Goal: Information Seeking & Learning: Learn about a topic

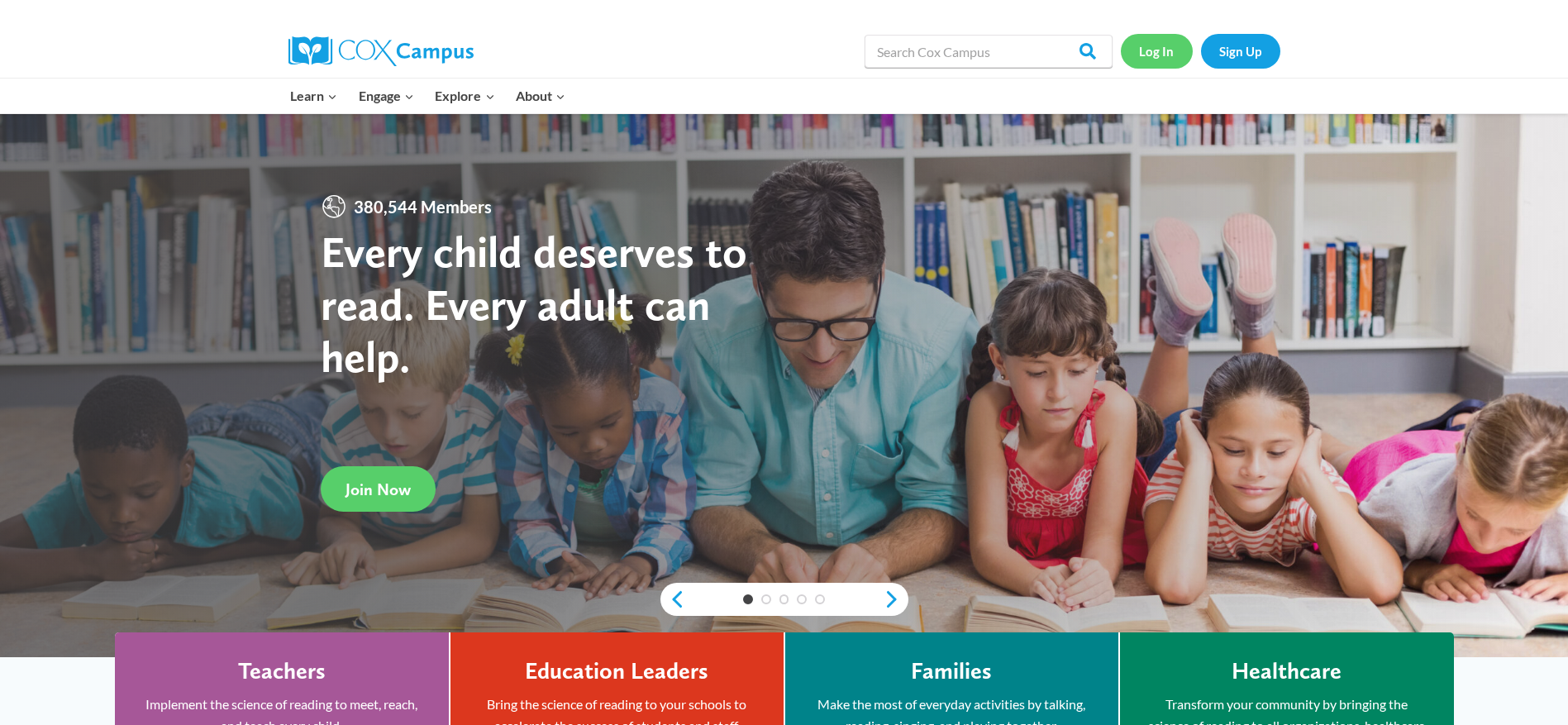
click at [1159, 58] on link "Log In" at bounding box center [1158, 51] width 72 height 34
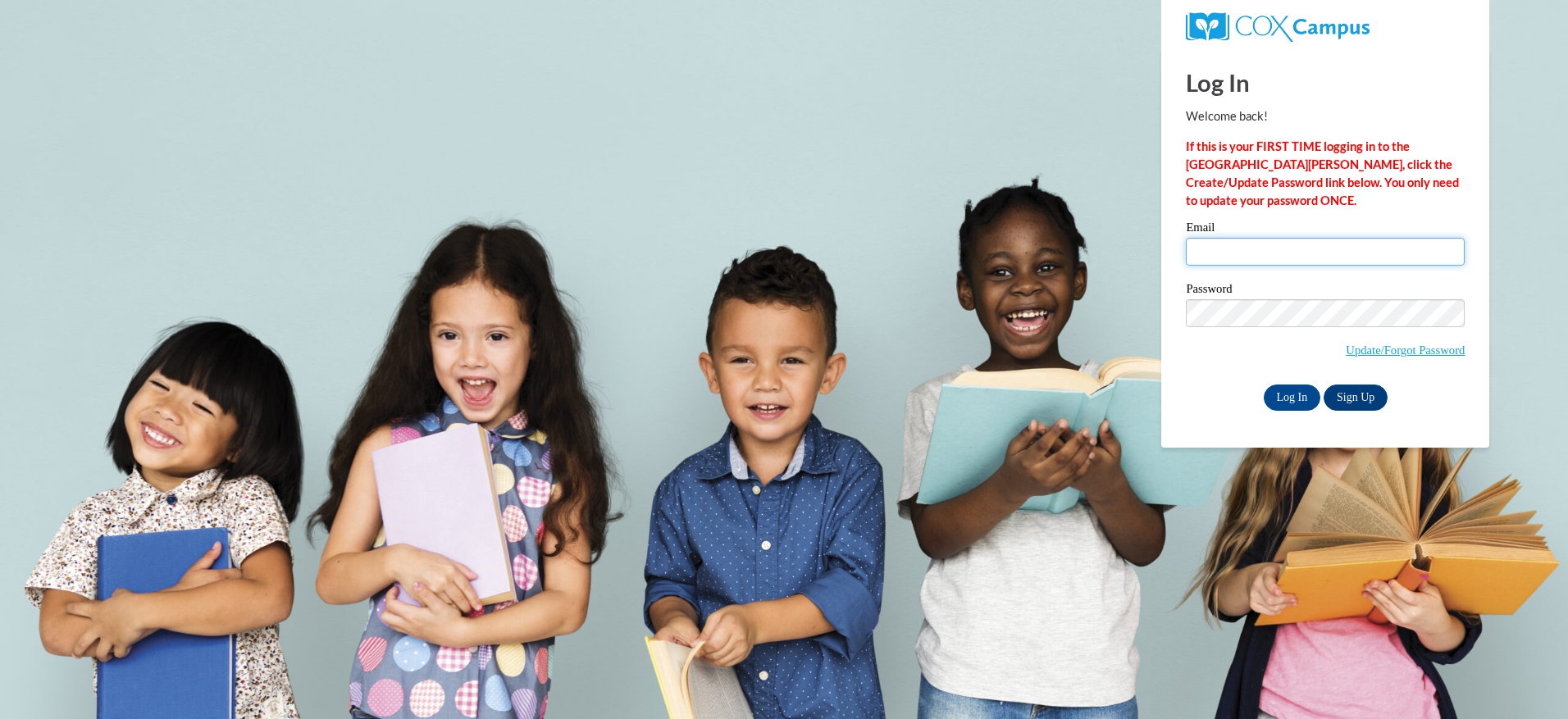
click at [1212, 254] on input "Email" at bounding box center [1325, 252] width 279 height 28
type input "Ndnewbern@valdosta.edu"
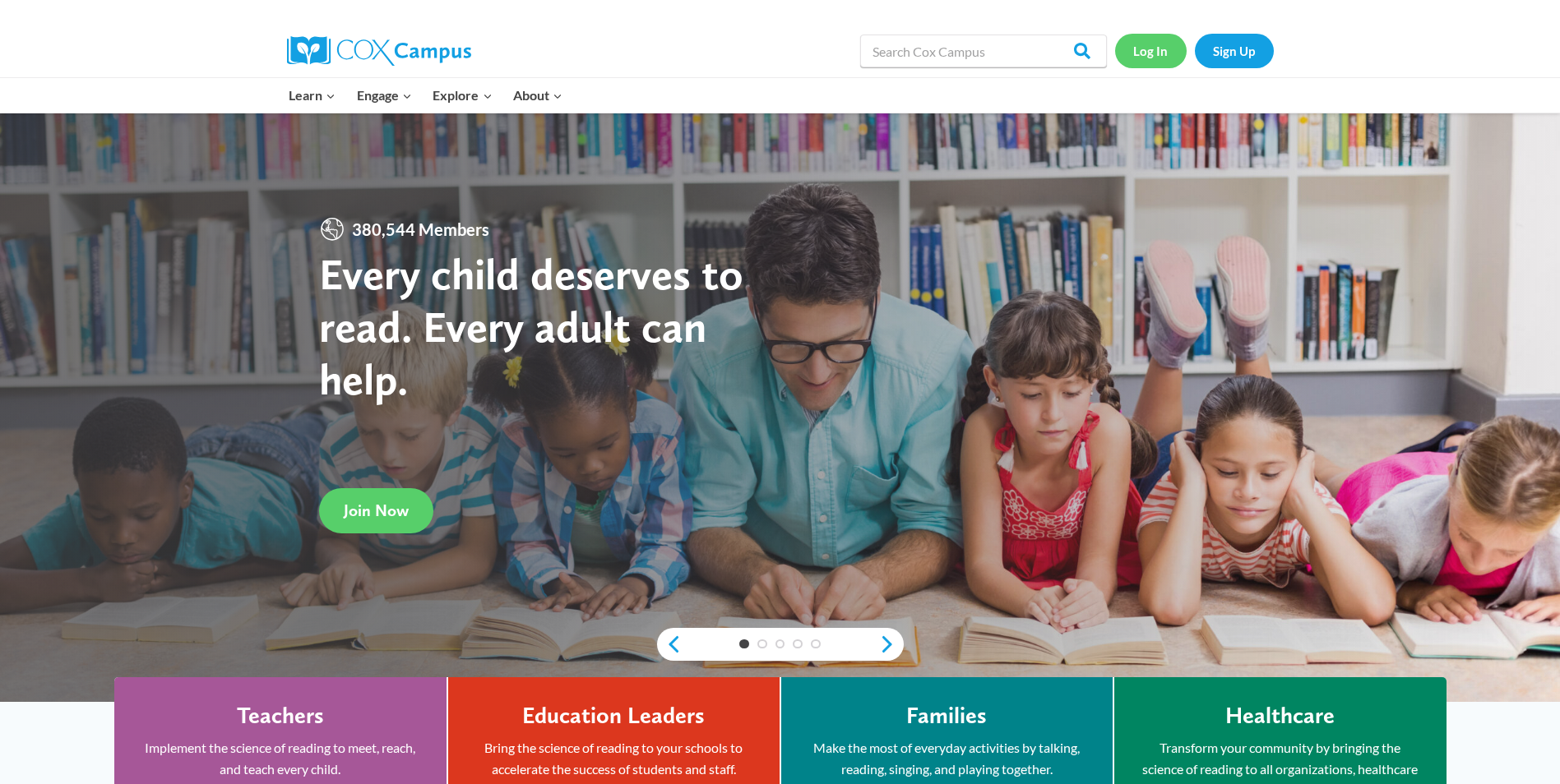
click at [1157, 48] on link "Log In" at bounding box center [1152, 51] width 72 height 34
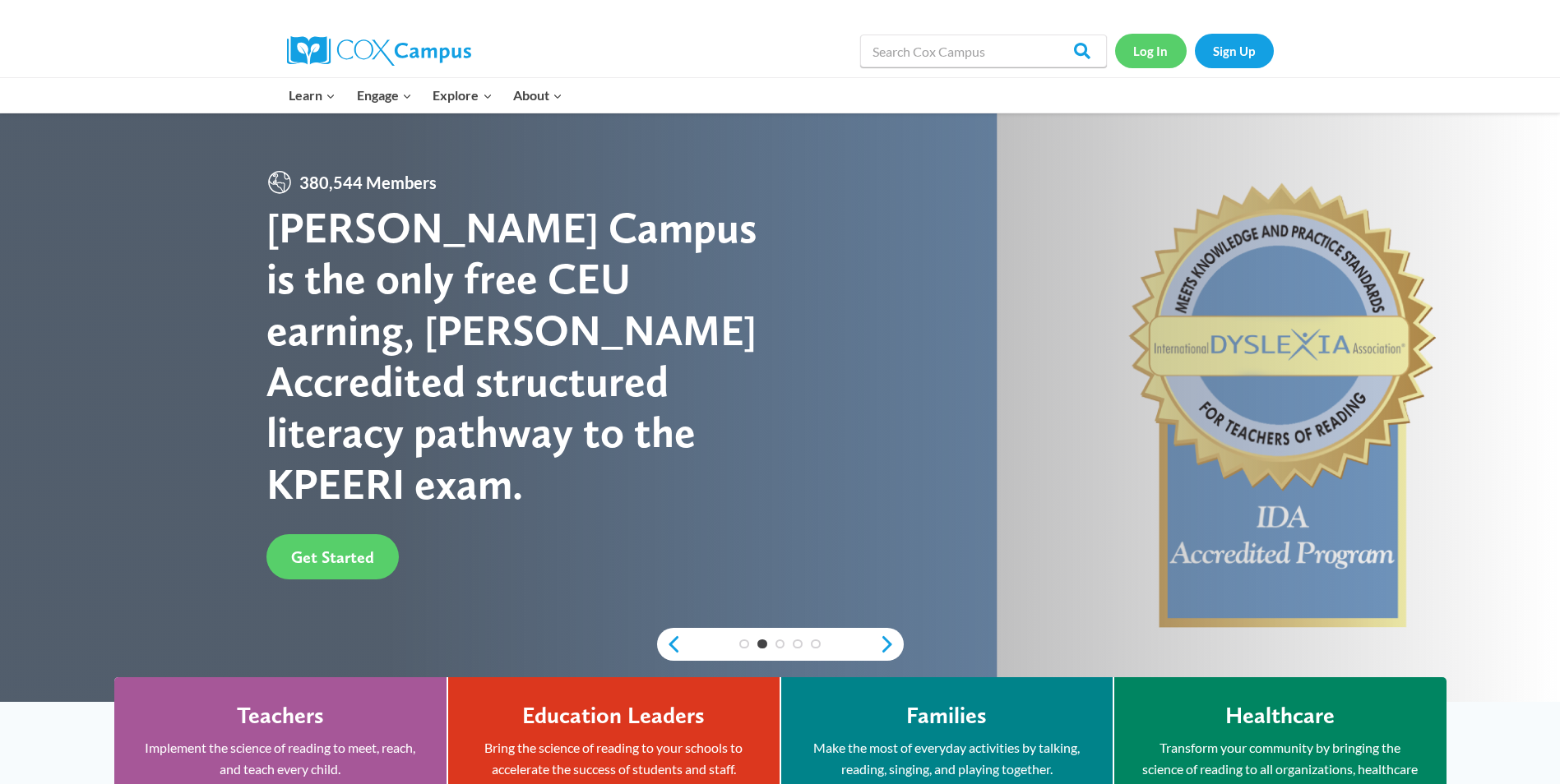
click at [1142, 49] on link "Log In" at bounding box center [1152, 51] width 72 height 34
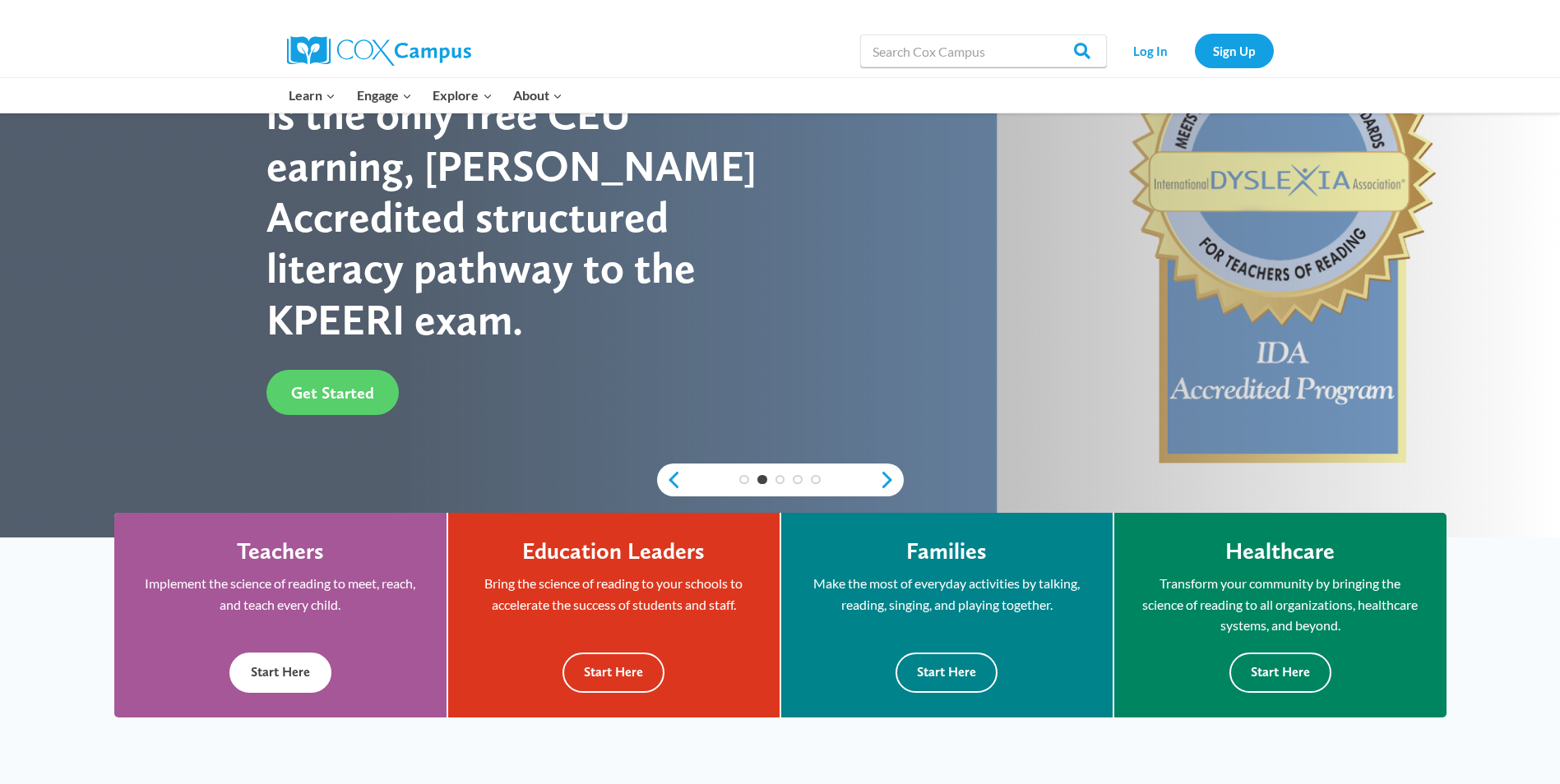
click at [261, 684] on button "Start Here" at bounding box center [280, 673] width 102 height 40
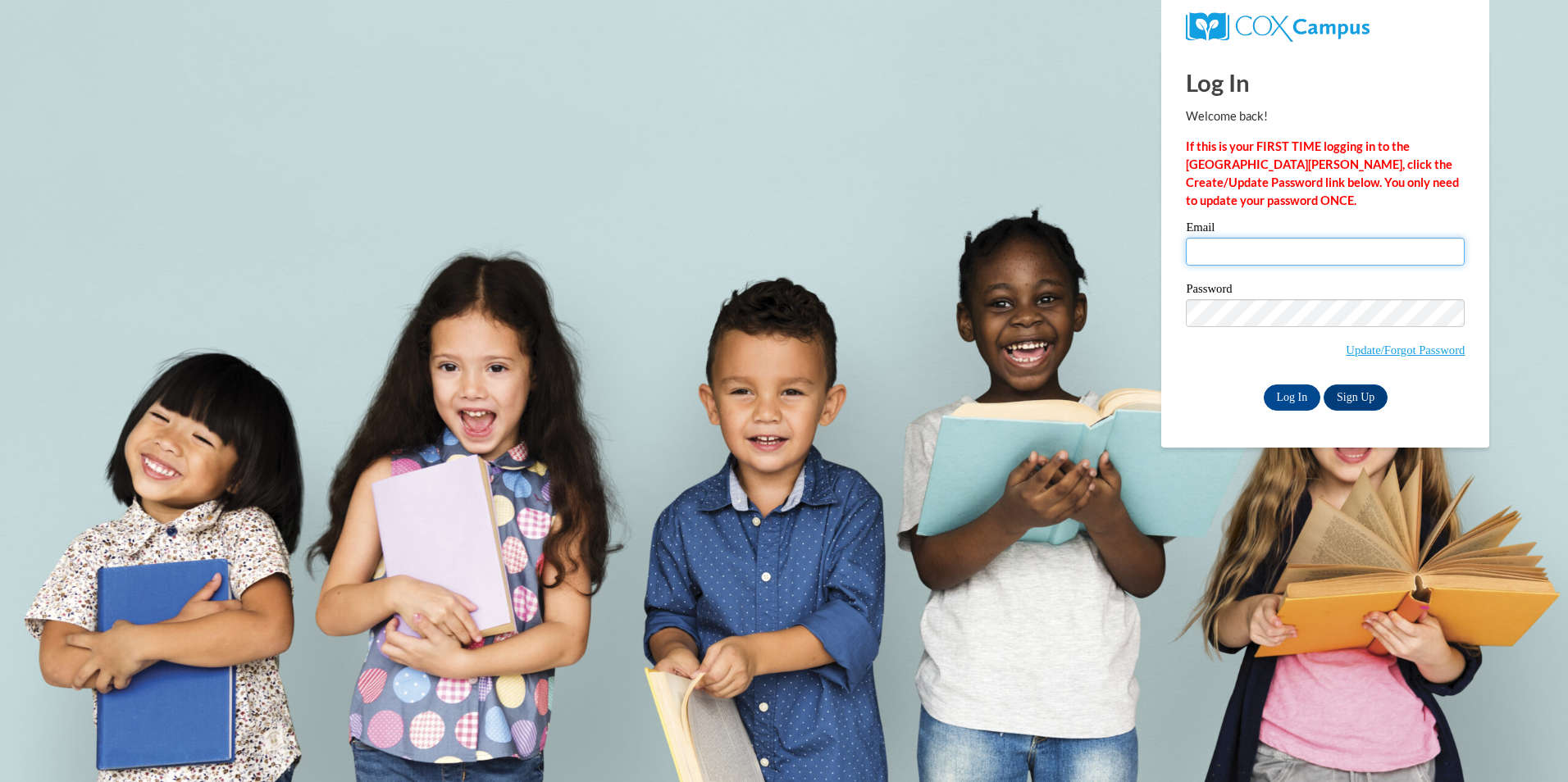
click at [1212, 255] on input "Email" at bounding box center [1325, 252] width 279 height 28
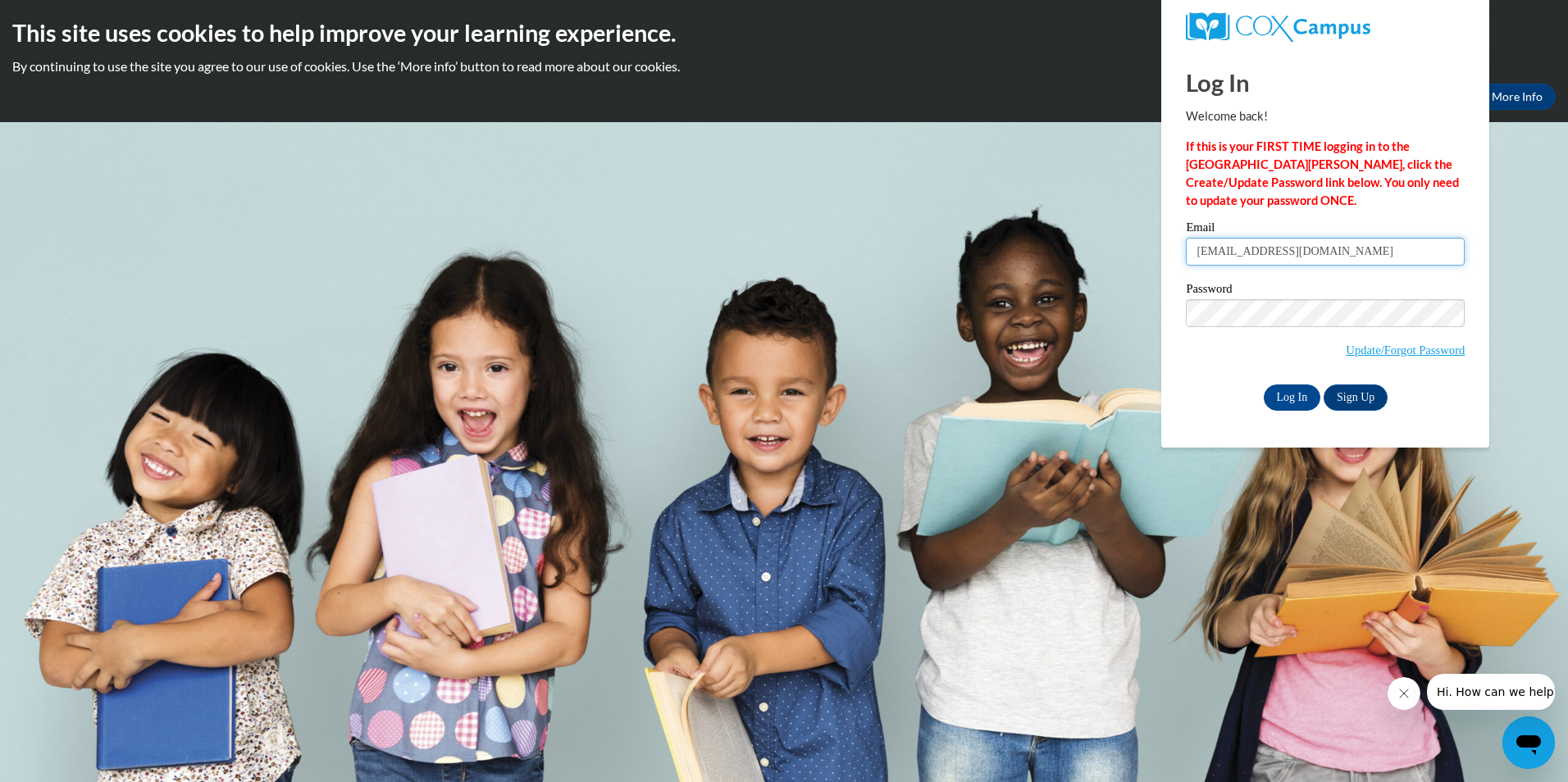
type input "[EMAIL_ADDRESS][DOMAIN_NAME]"
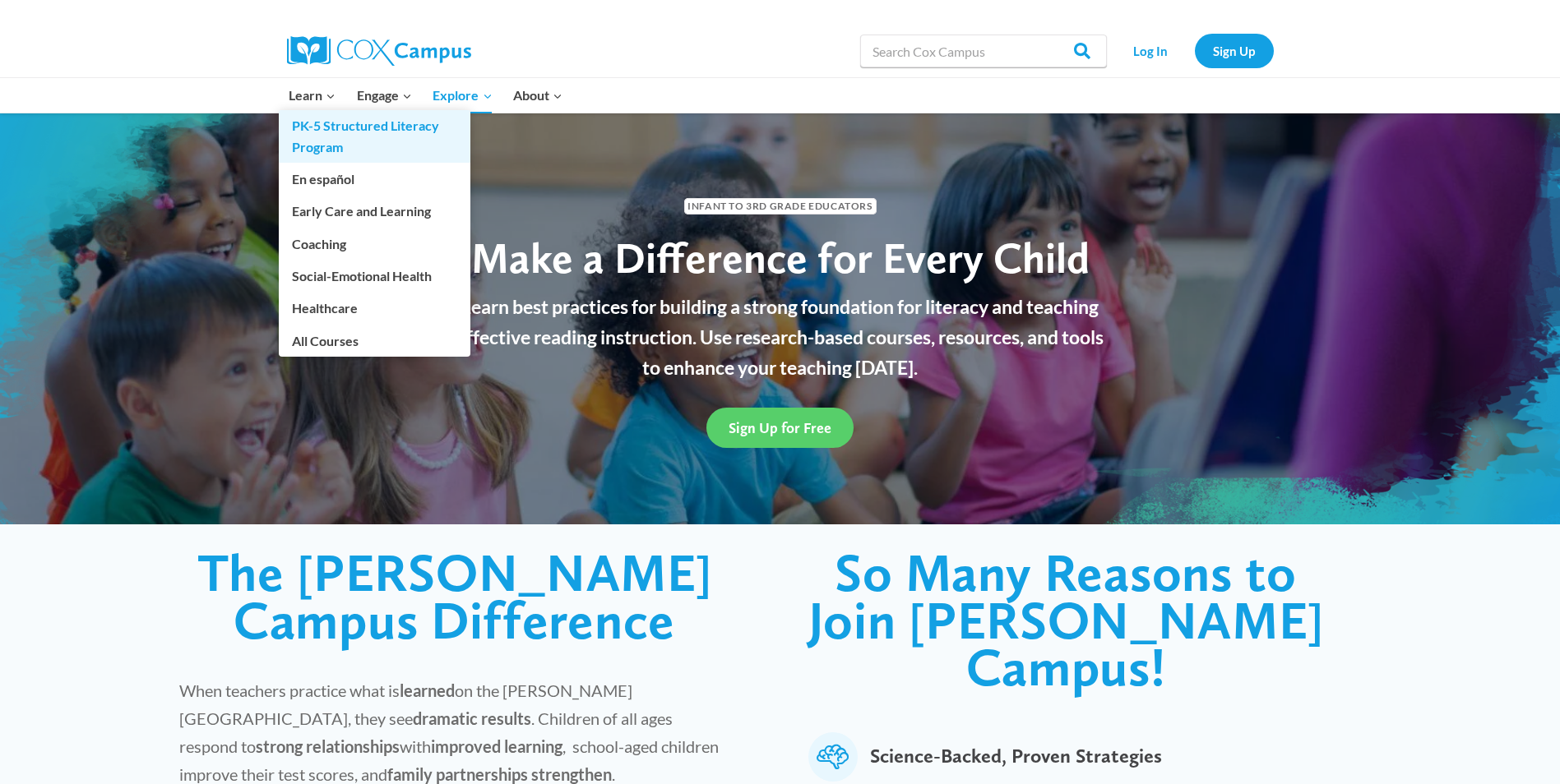
click at [324, 131] on link "PK-5 Structured Literacy Program" at bounding box center [374, 136] width 192 height 52
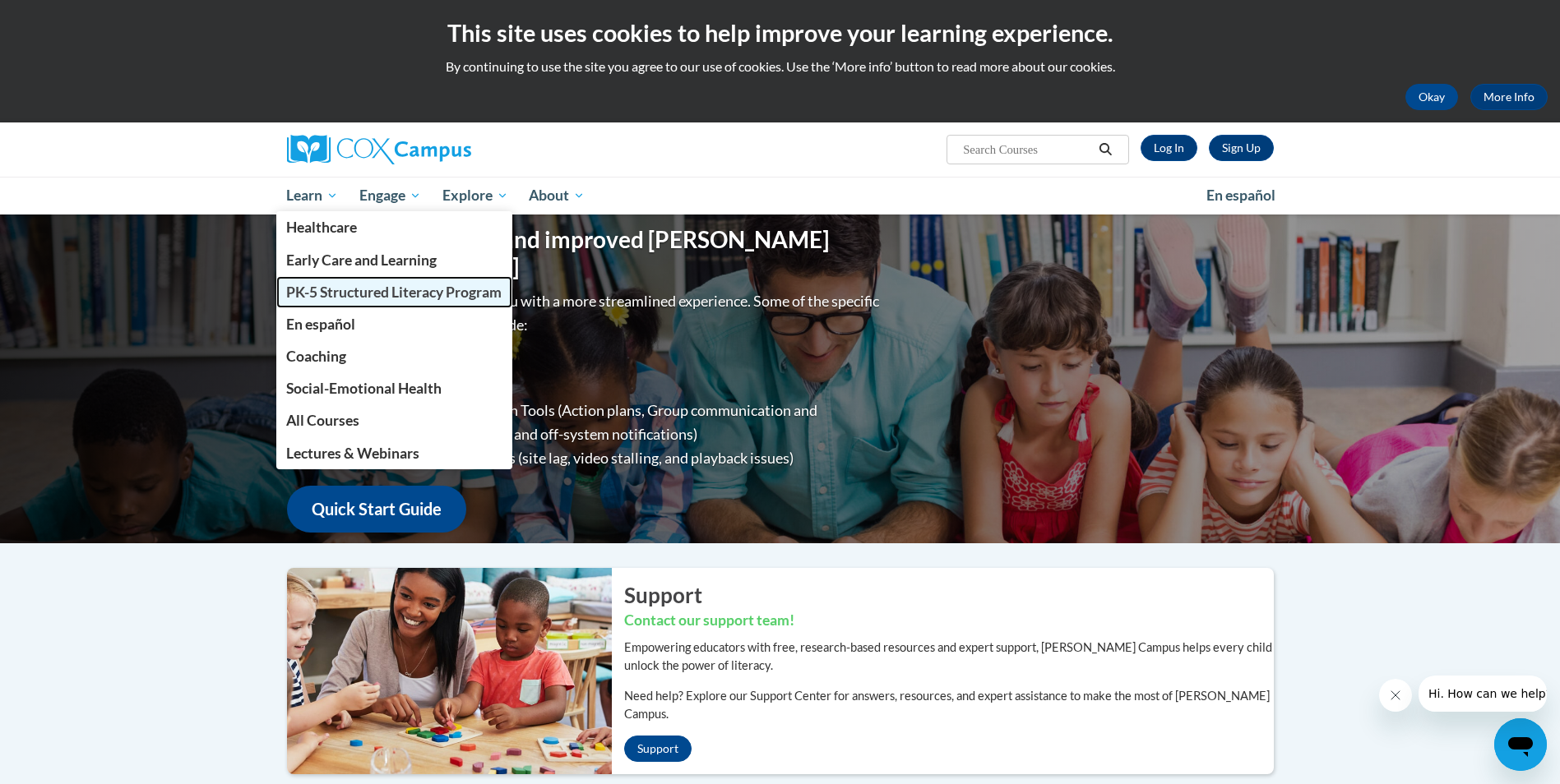
click at [300, 296] on span "PK-5 Structured Literacy Program" at bounding box center [393, 293] width 215 height 17
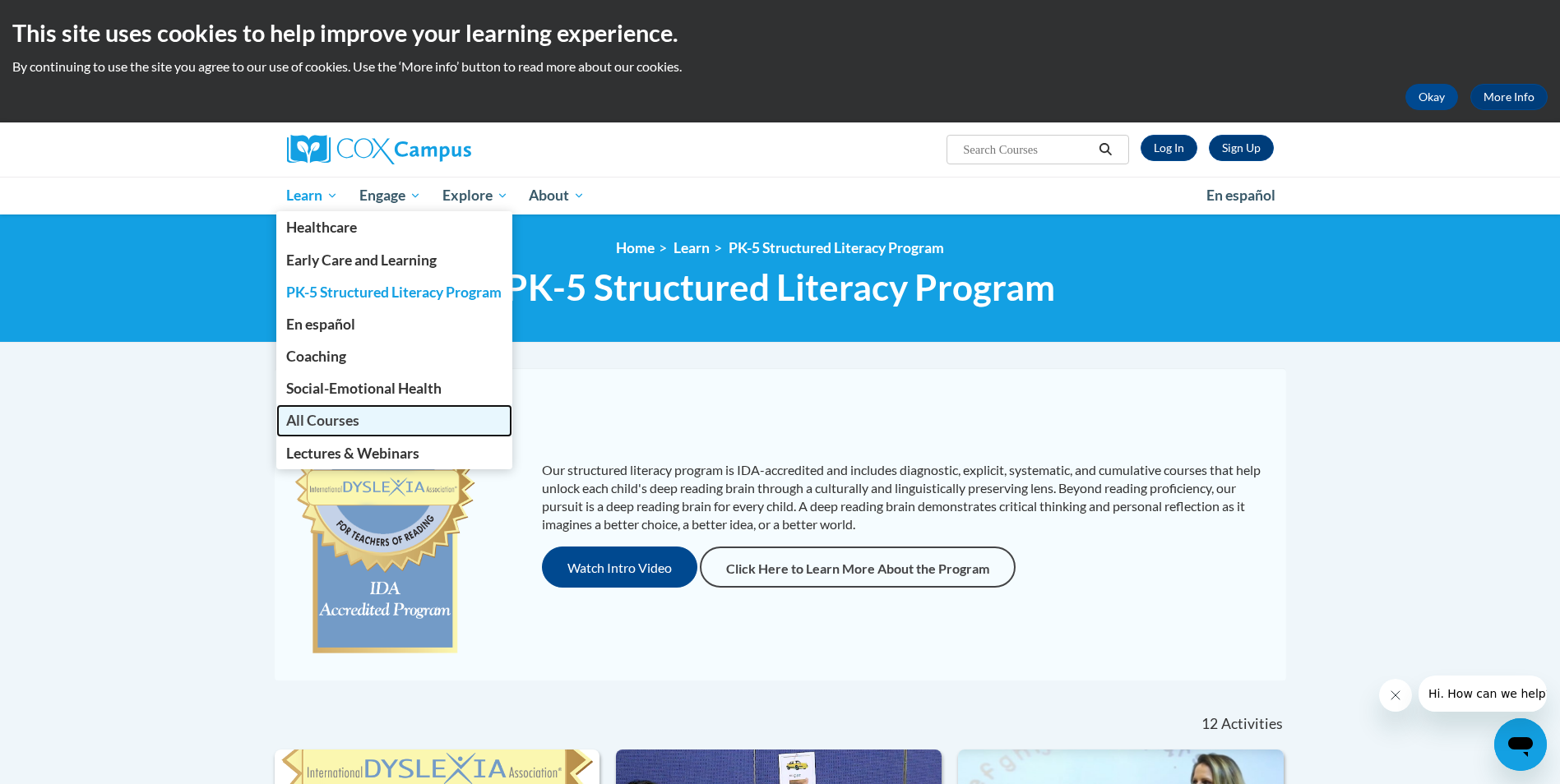
click at [324, 418] on span "All Courses" at bounding box center [323, 420] width 73 height 17
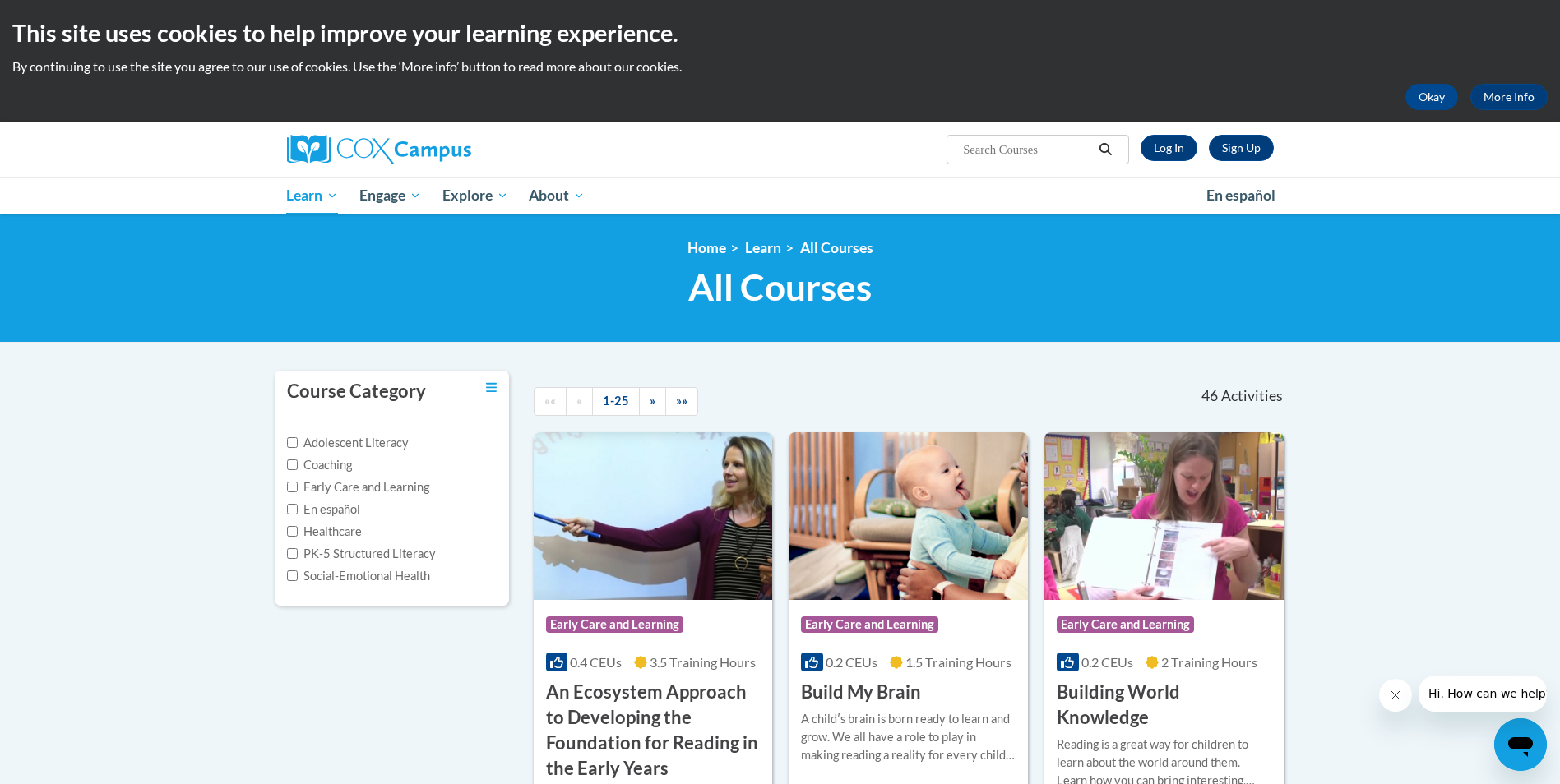
click at [319, 441] on label "Adolescent Literacy" at bounding box center [347, 443] width 122 height 18
click at [298, 441] on input "Adolescent Literacy" at bounding box center [292, 442] width 10 height 10
checkbox input "true"
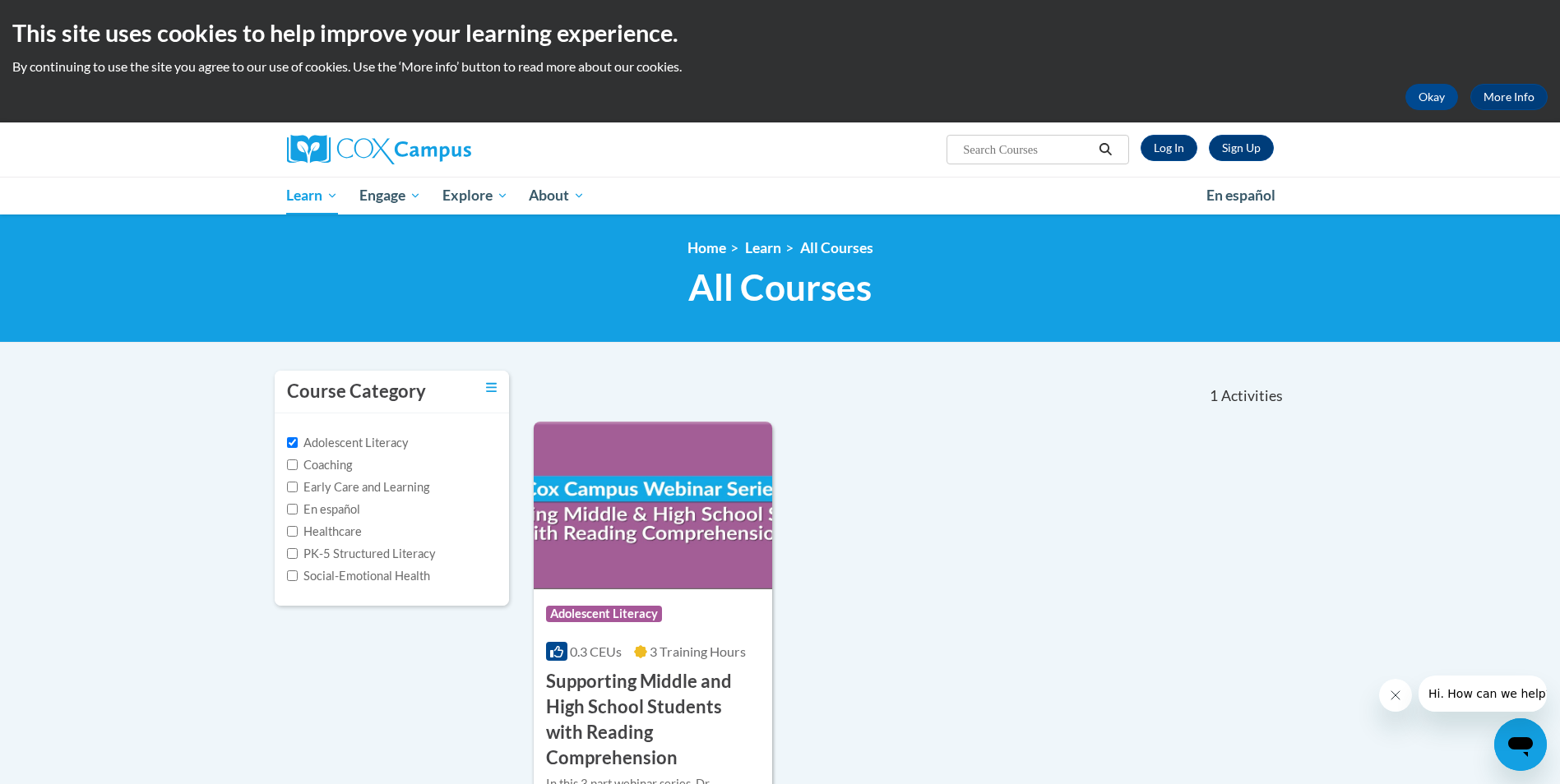
scroll to position [246, 0]
